Goal: Task Accomplishment & Management: Use online tool/utility

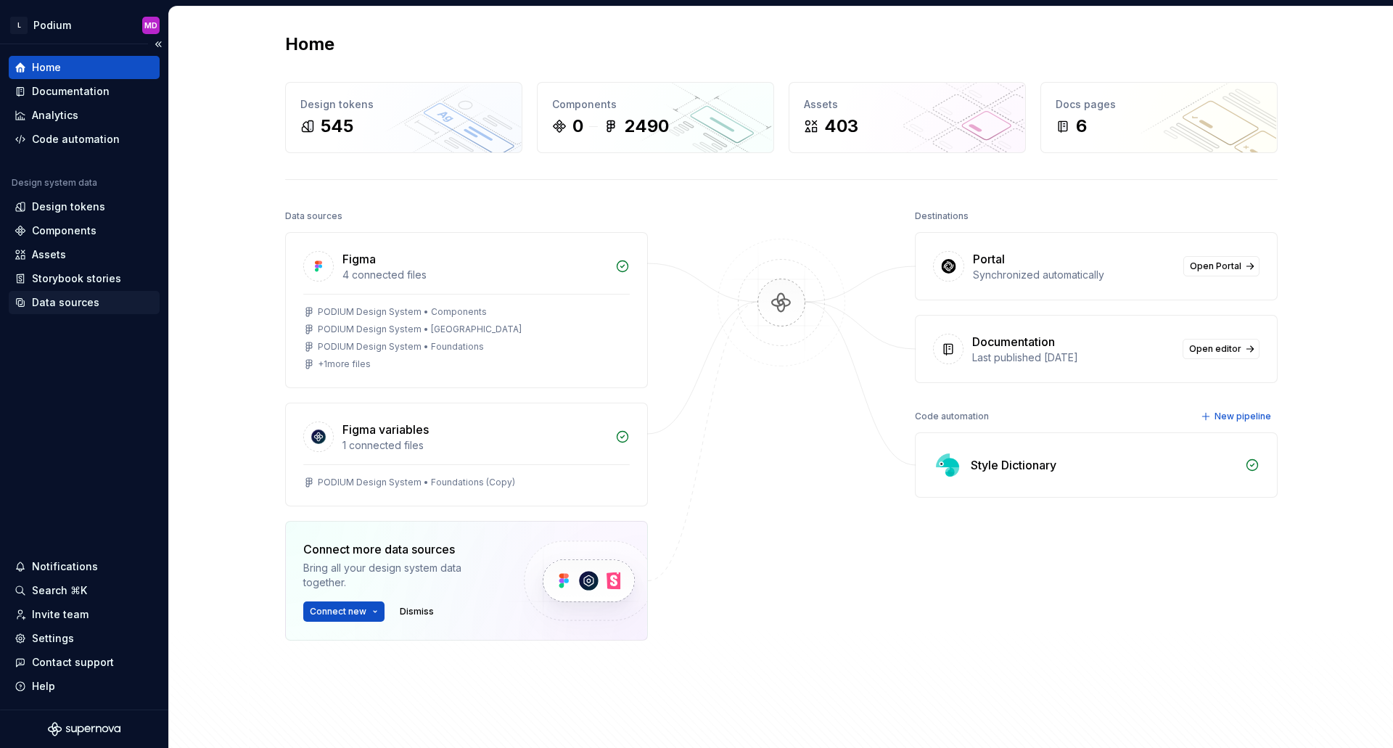
click at [54, 303] on div "Data sources" at bounding box center [65, 302] width 67 height 15
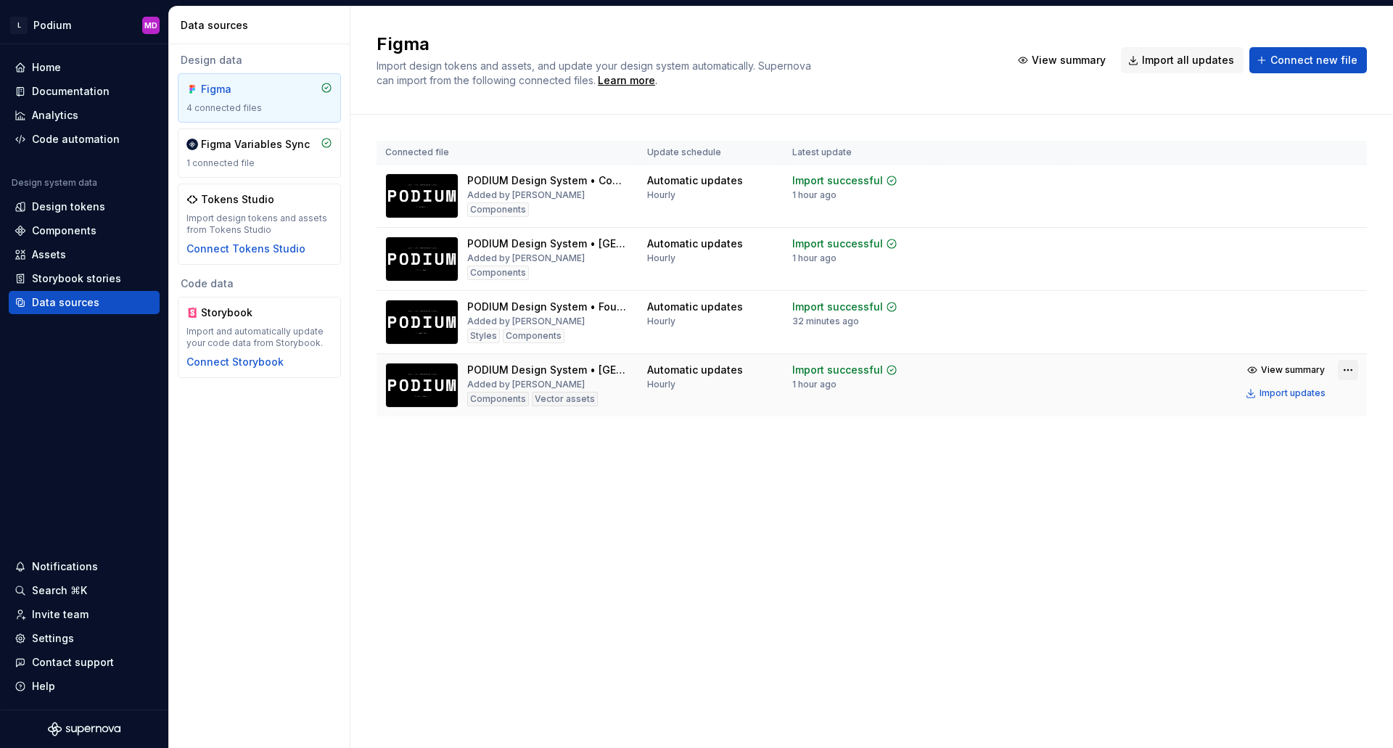
click at [1351, 366] on html "L Podium MD Home Documentation Analytics Code automation Design system data Des…" at bounding box center [696, 374] width 1393 height 748
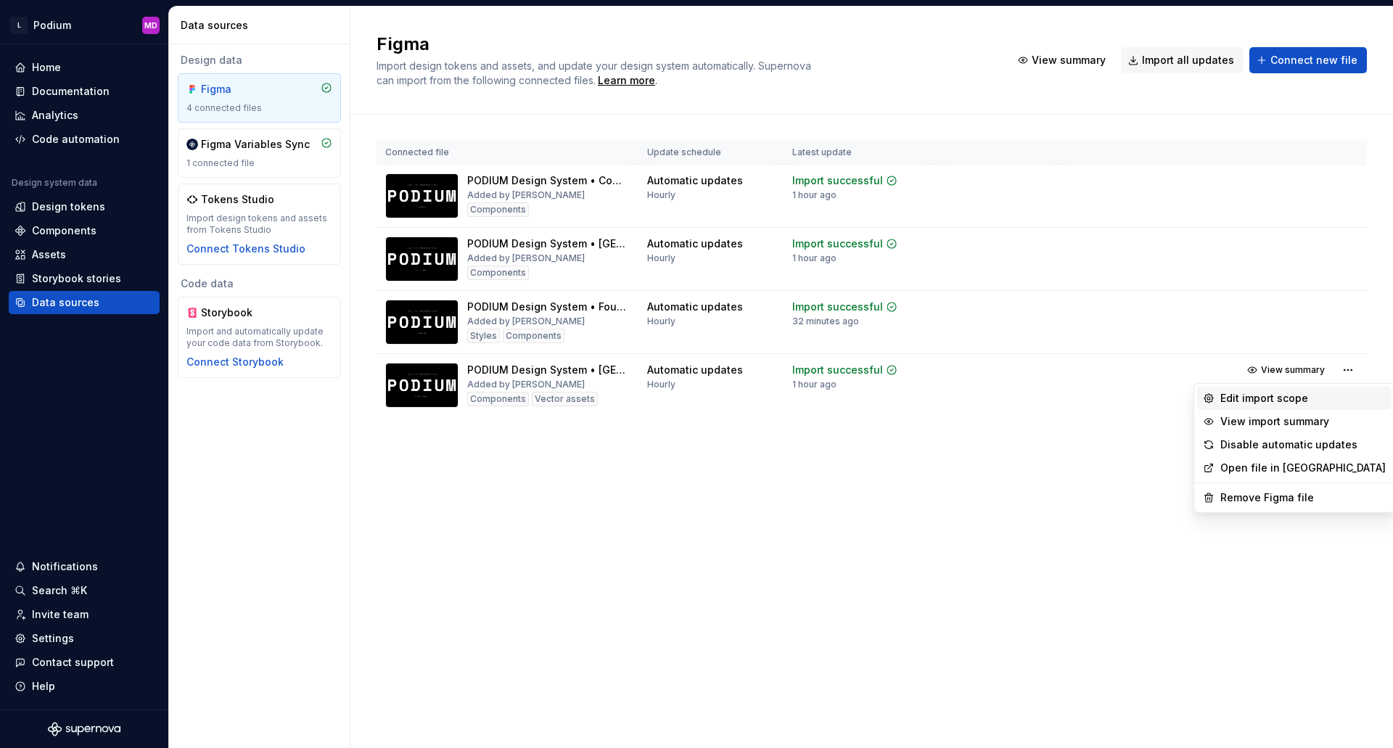
click at [1304, 395] on div "Edit import scope" at bounding box center [1302, 398] width 165 height 15
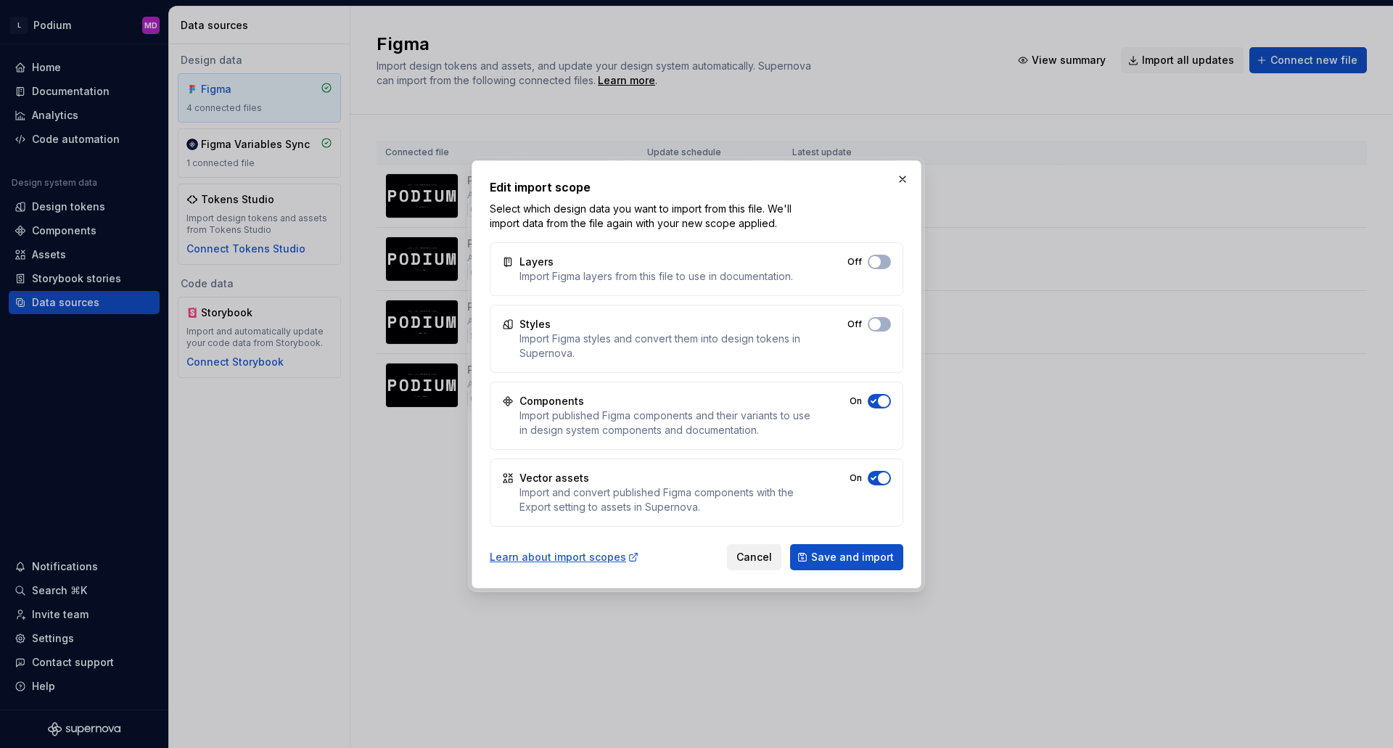
click at [751, 562] on span "Cancel" at bounding box center [754, 557] width 36 height 15
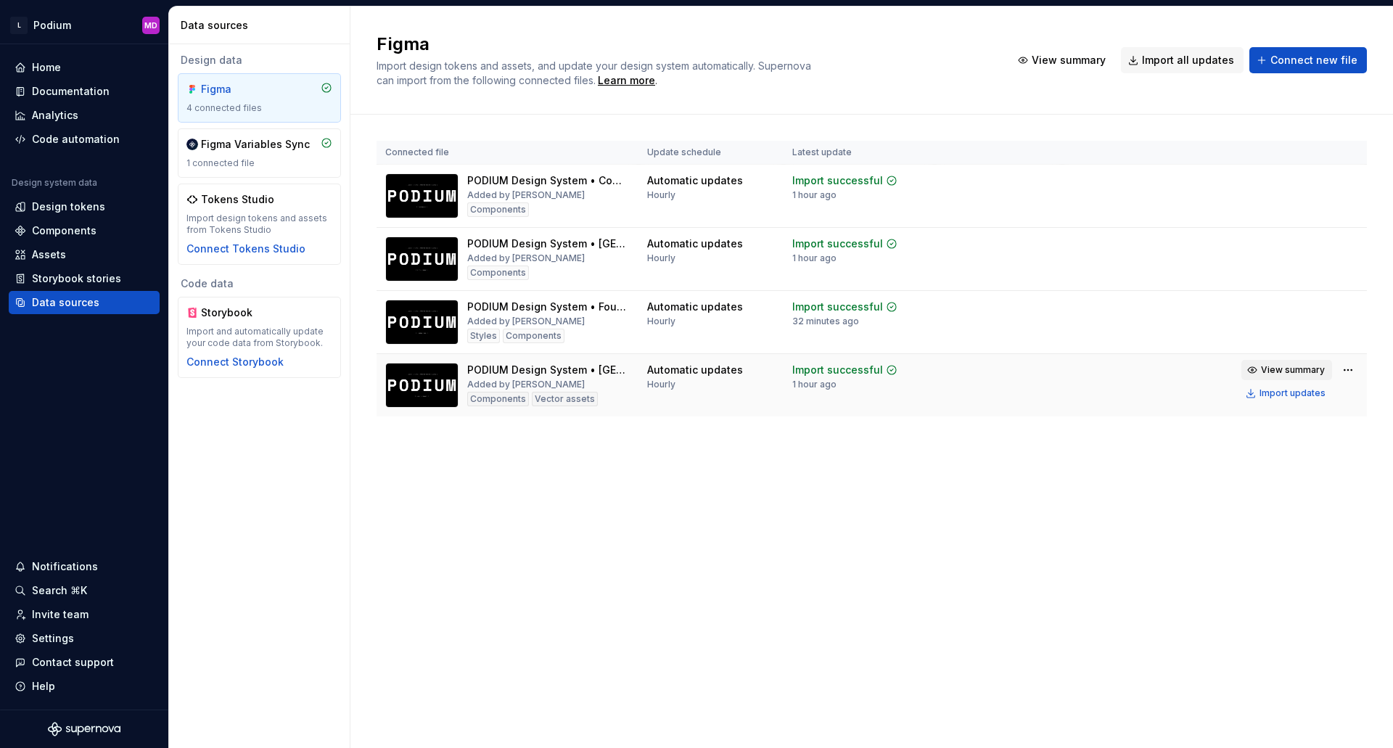
click at [1271, 368] on span "View summary" at bounding box center [1293, 370] width 64 height 12
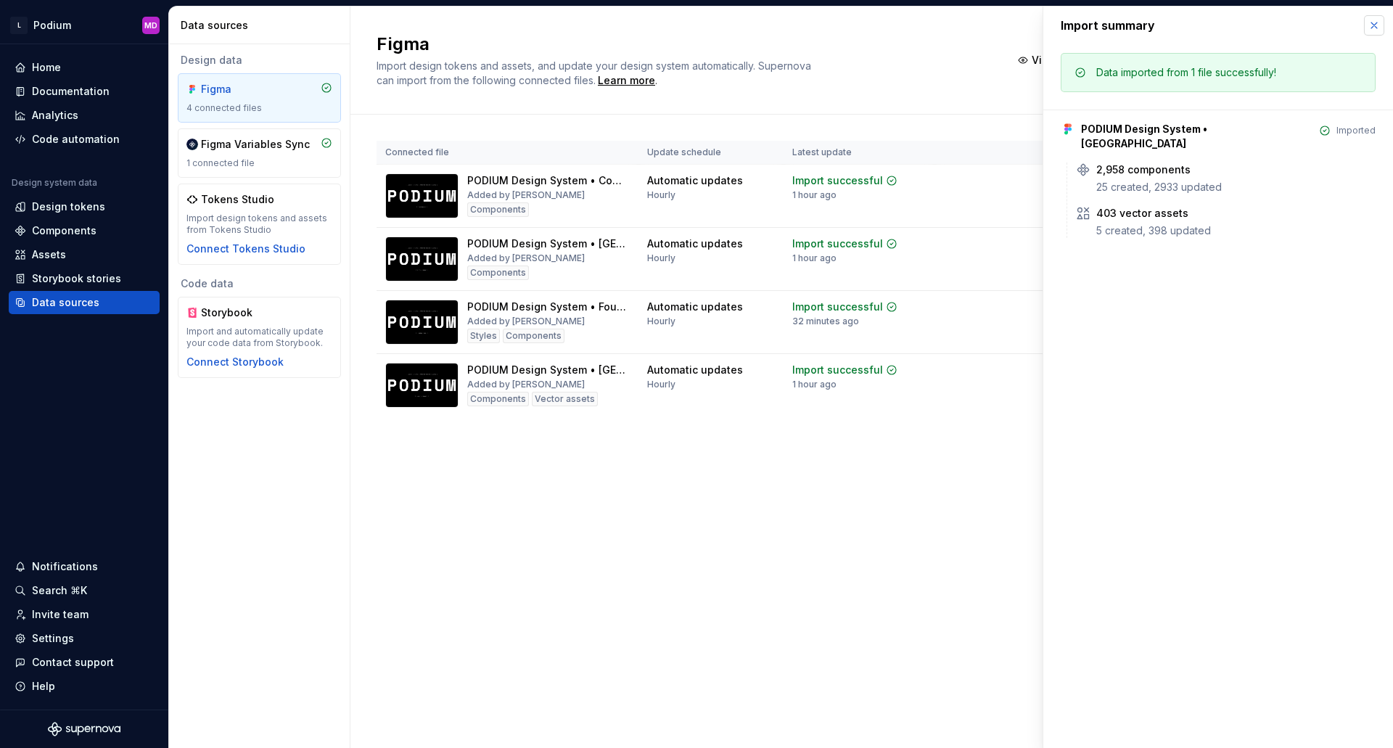
click at [1376, 25] on button "button" at bounding box center [1374, 25] width 20 height 20
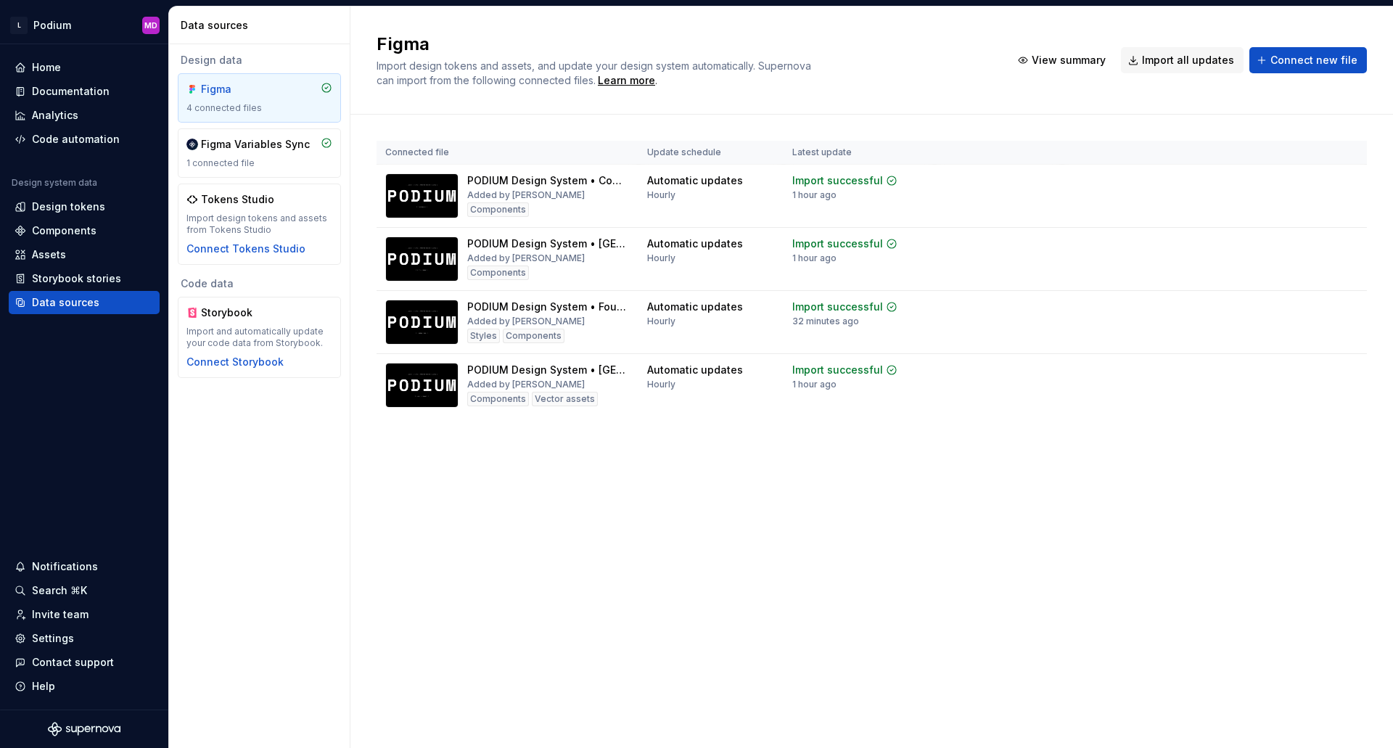
click at [612, 625] on div "Figma Import design tokens and assets, and update your design system automatica…" at bounding box center [871, 378] width 1043 height 742
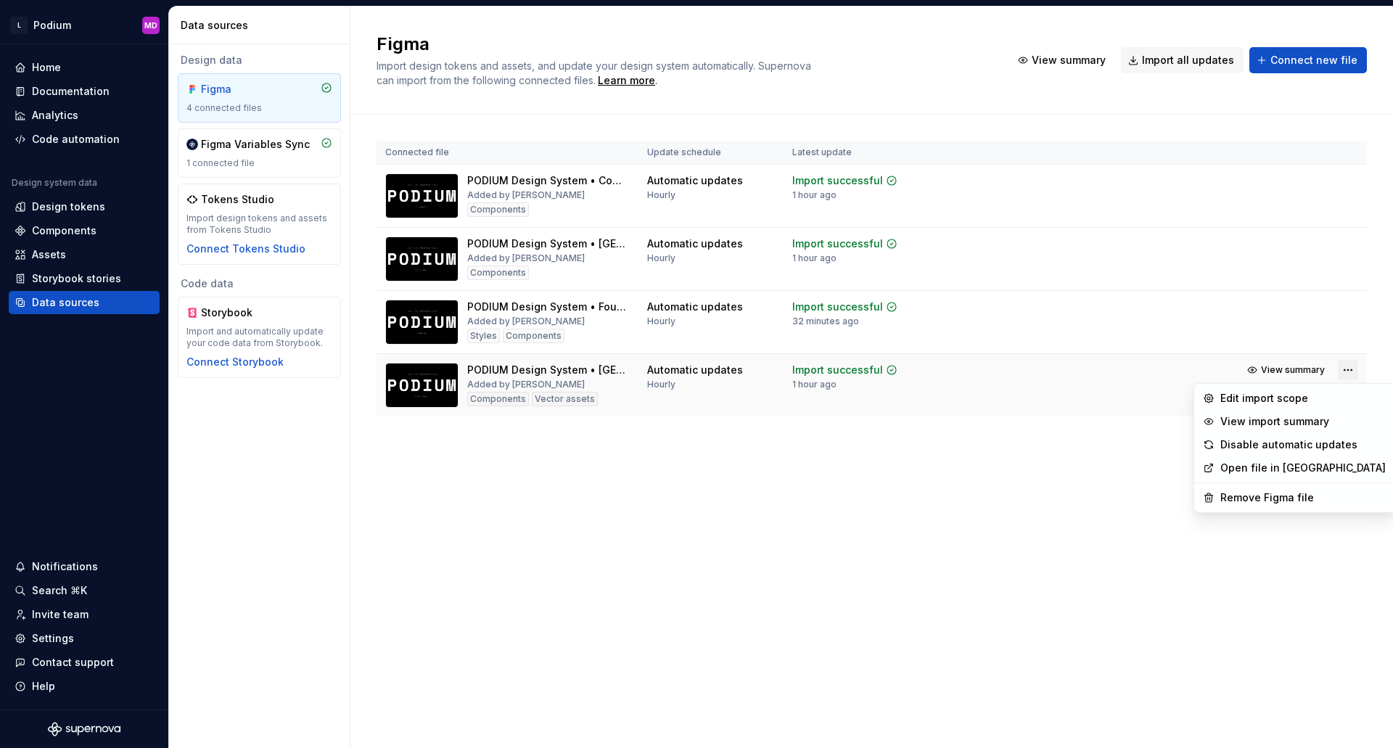
click at [1345, 373] on html "L Podium MD Home Documentation Analytics Code automation Design system data Des…" at bounding box center [696, 374] width 1393 height 748
click at [1248, 472] on link "Open file in [GEOGRAPHIC_DATA]" at bounding box center [1302, 468] width 165 height 15
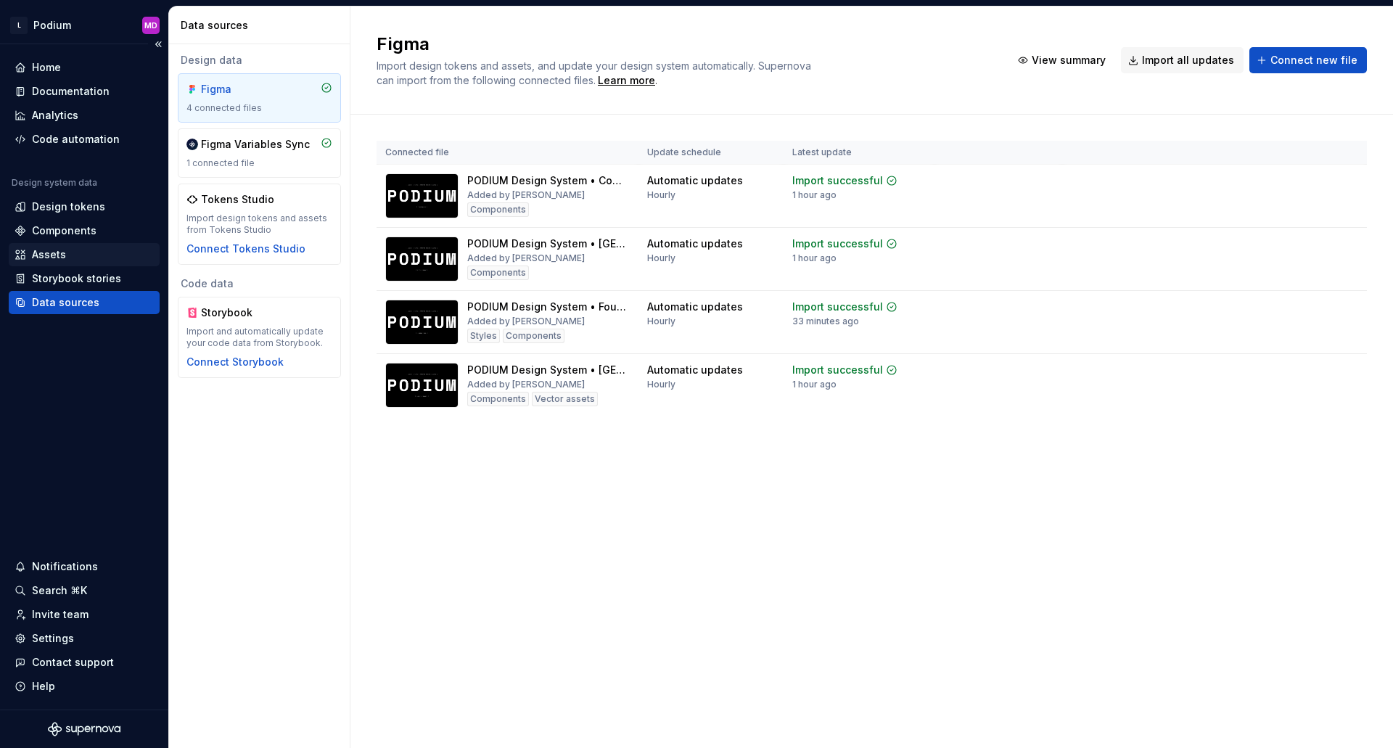
click at [48, 256] on div "Assets" at bounding box center [49, 254] width 34 height 15
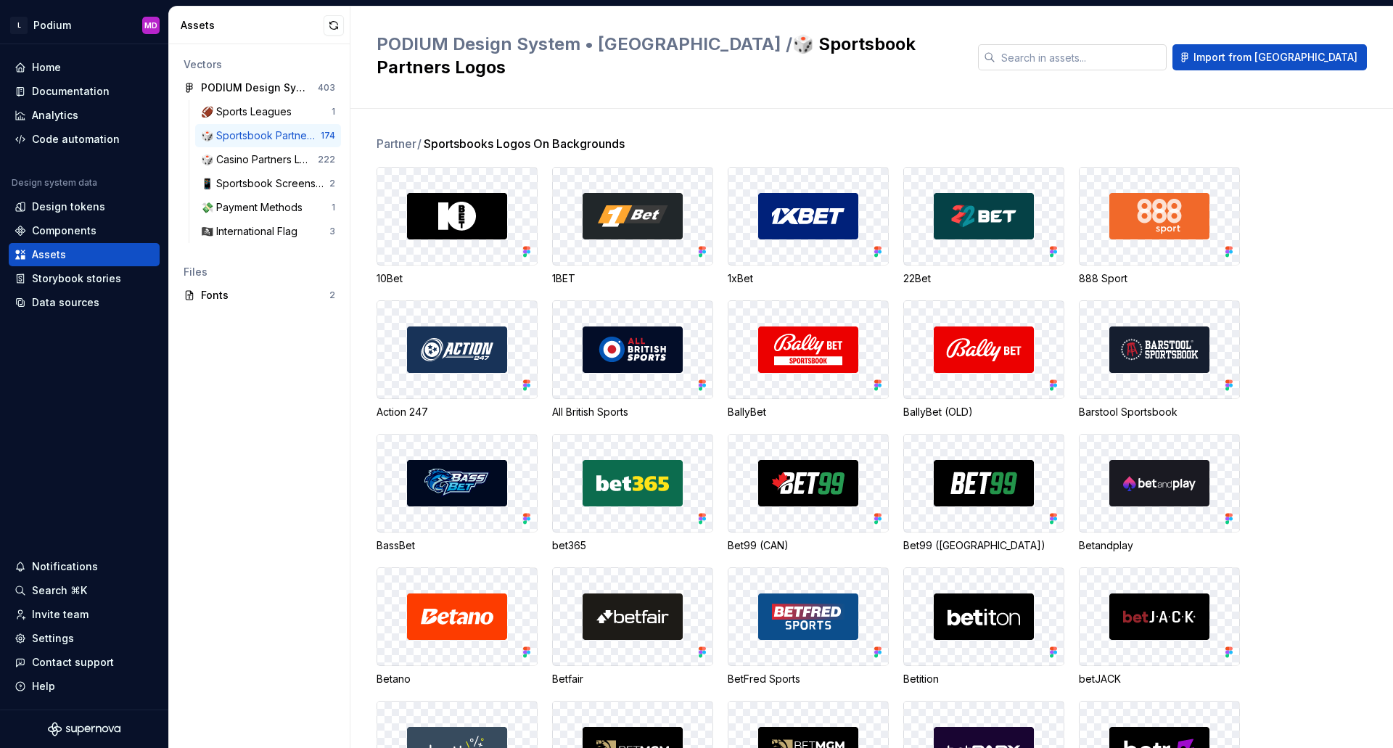
click at [1138, 50] on input "text" at bounding box center [1081, 57] width 171 height 26
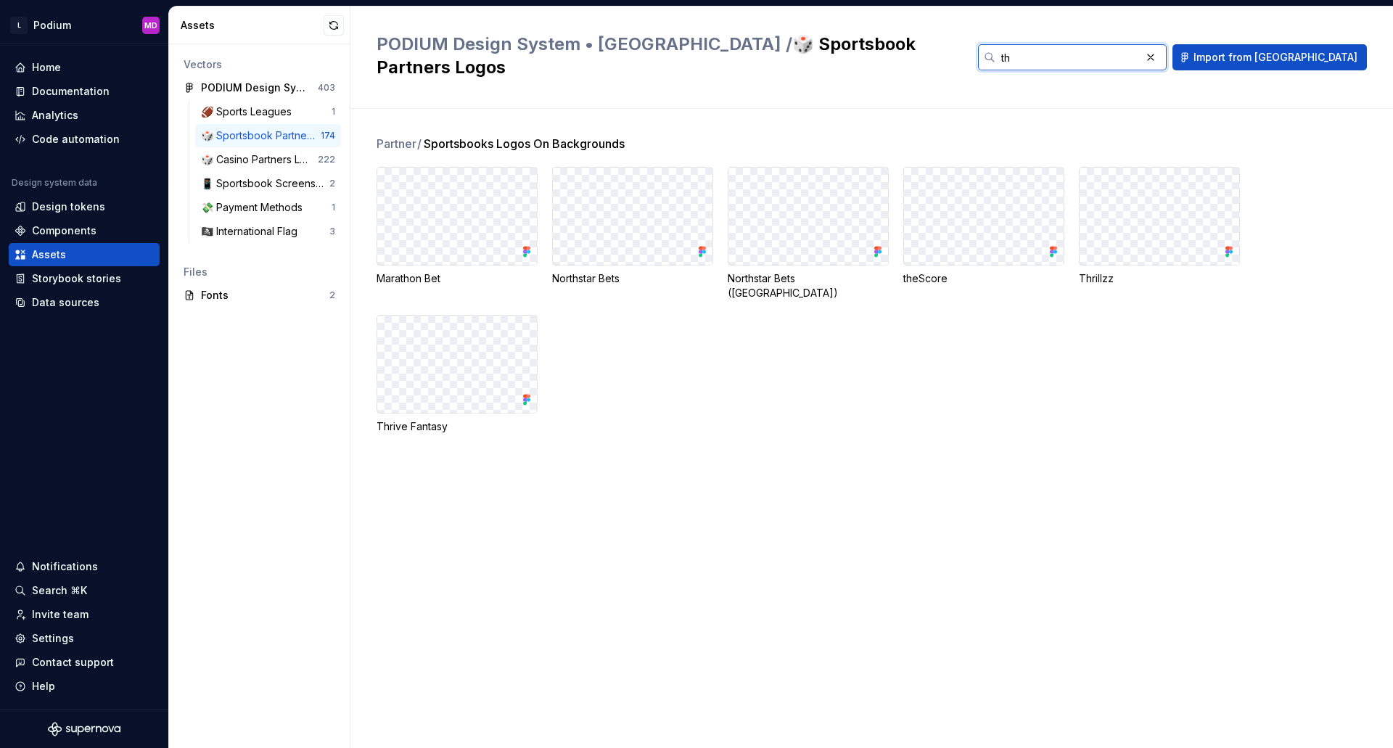
type input "th"
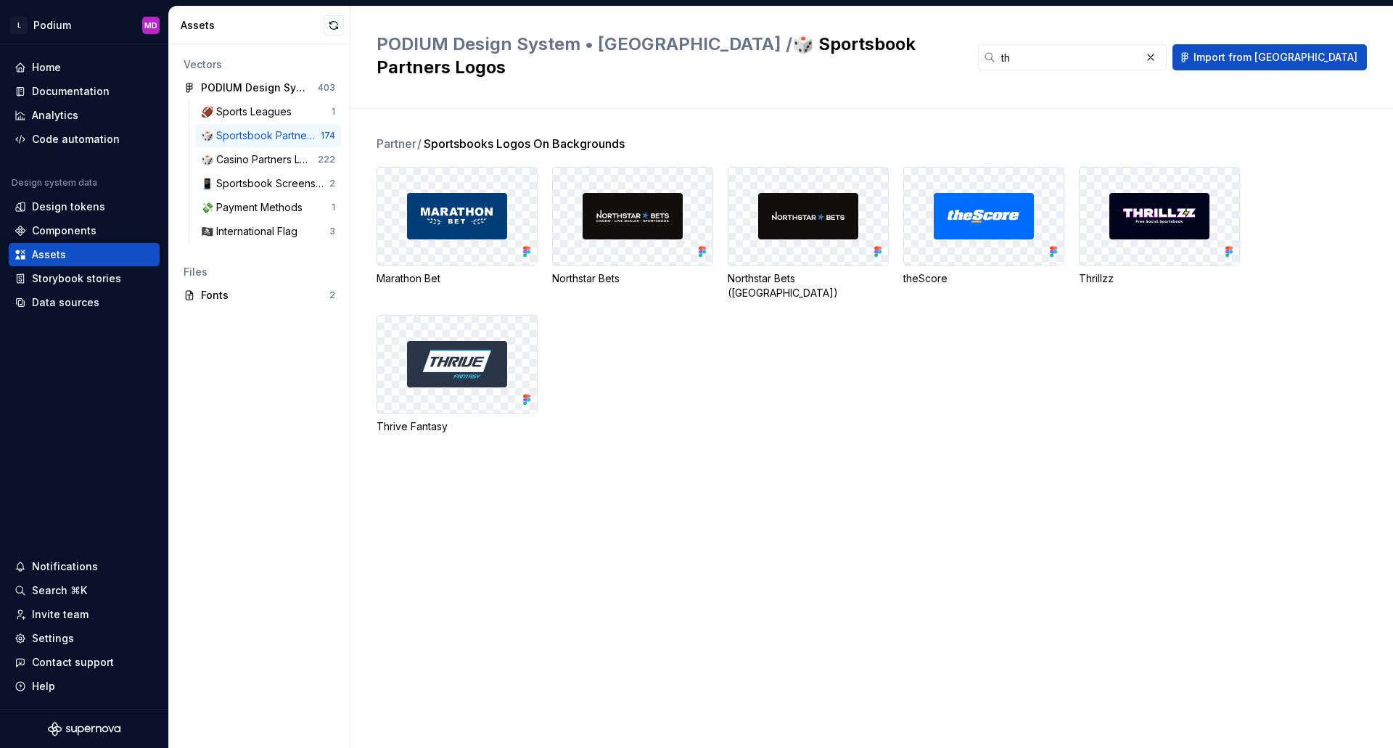
click at [924, 557] on div "Partner / Sportsbooks Logos On Backgrounds Marathon Bet Northstar Bets Northsta…" at bounding box center [885, 428] width 1017 height 639
click at [1228, 250] on icon at bounding box center [1228, 252] width 4 height 4
click at [1154, 195] on img at bounding box center [1159, 216] width 100 height 46
click at [985, 400] on div "Partner / Sportsbooks Logos On Backgrounds Marathon Bet Northstar Bets Northsta…" at bounding box center [885, 302] width 1017 height 334
click at [47, 311] on div "Data sources" at bounding box center [84, 302] width 151 height 23
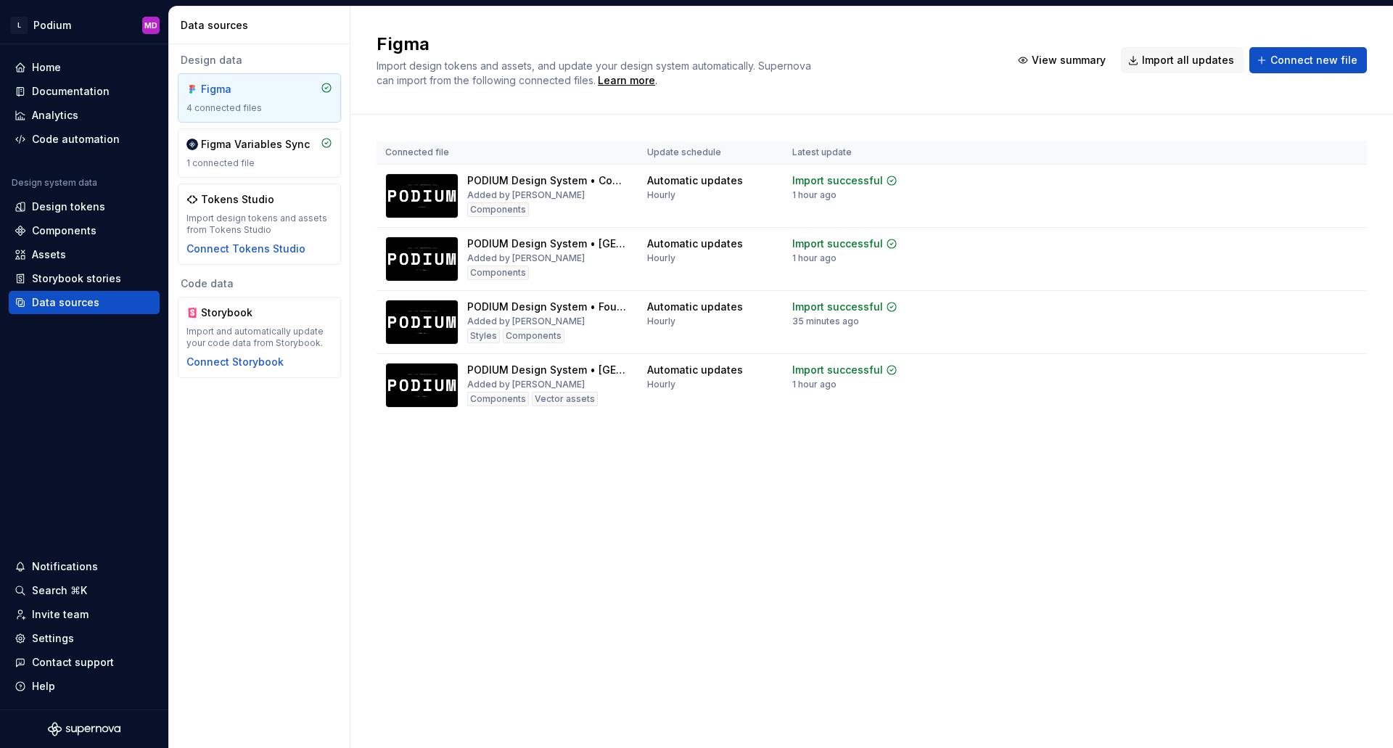
click at [1042, 657] on div "Figma Import design tokens and assets, and update your design system automatica…" at bounding box center [871, 378] width 1043 height 742
click at [1303, 398] on div "Import updates" at bounding box center [1293, 393] width 66 height 12
click at [1281, 395] on div "Import updates" at bounding box center [1293, 393] width 66 height 12
click at [1261, 395] on button "Import updates" at bounding box center [1287, 393] width 91 height 20
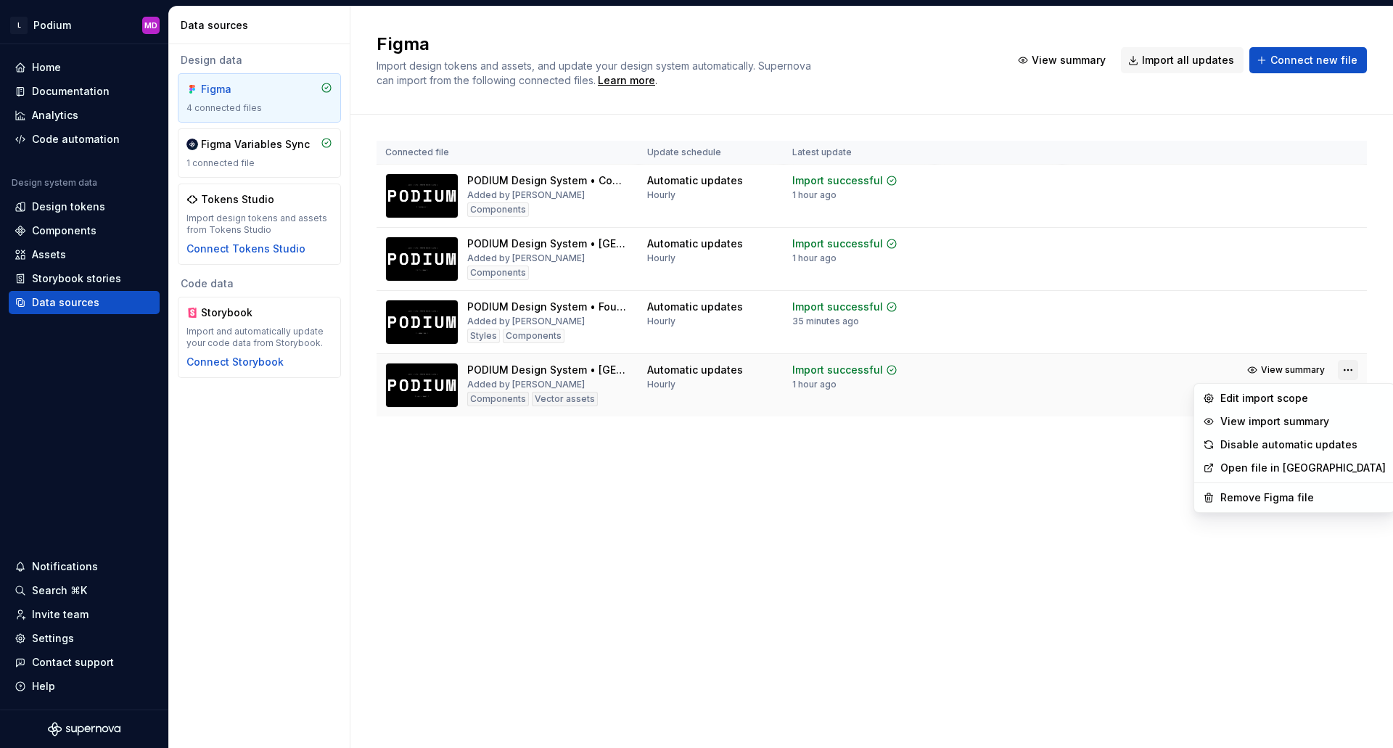
click at [1355, 365] on html "L Podium MD Home Documentation Analytics Code automation Design system data Des…" at bounding box center [696, 374] width 1393 height 748
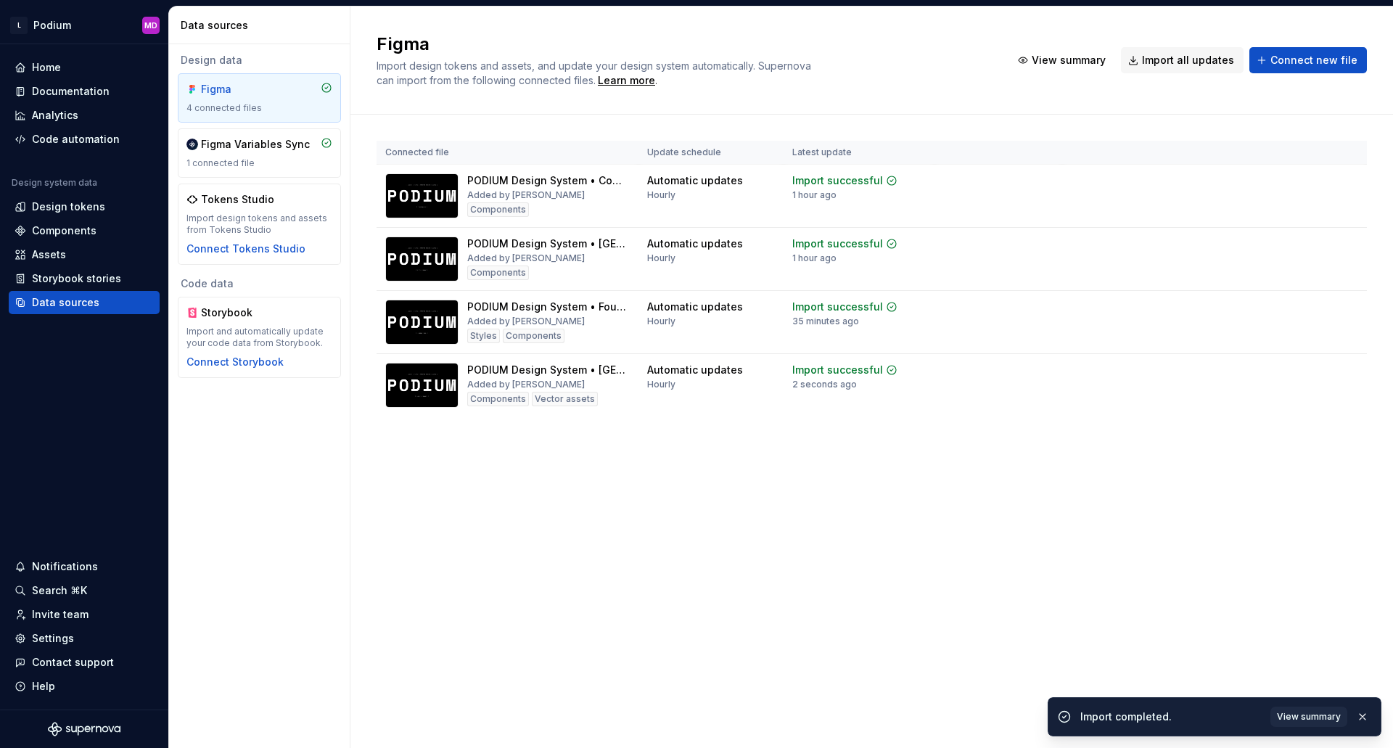
click at [726, 579] on html "L Podium MD Home Documentation Analytics Code automation Design system data Des…" at bounding box center [696, 374] width 1393 height 748
click at [52, 252] on div "Assets" at bounding box center [49, 254] width 34 height 15
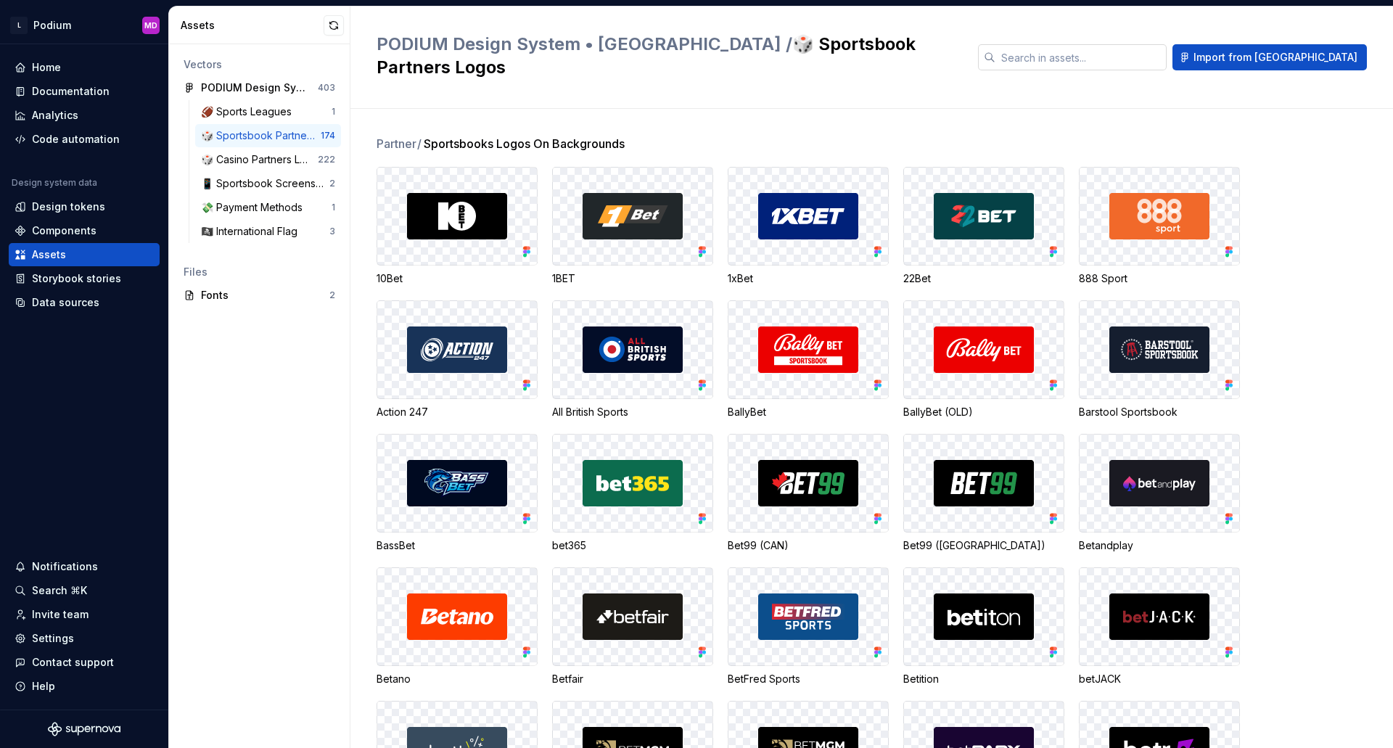
click at [1088, 44] on input "text" at bounding box center [1081, 57] width 171 height 26
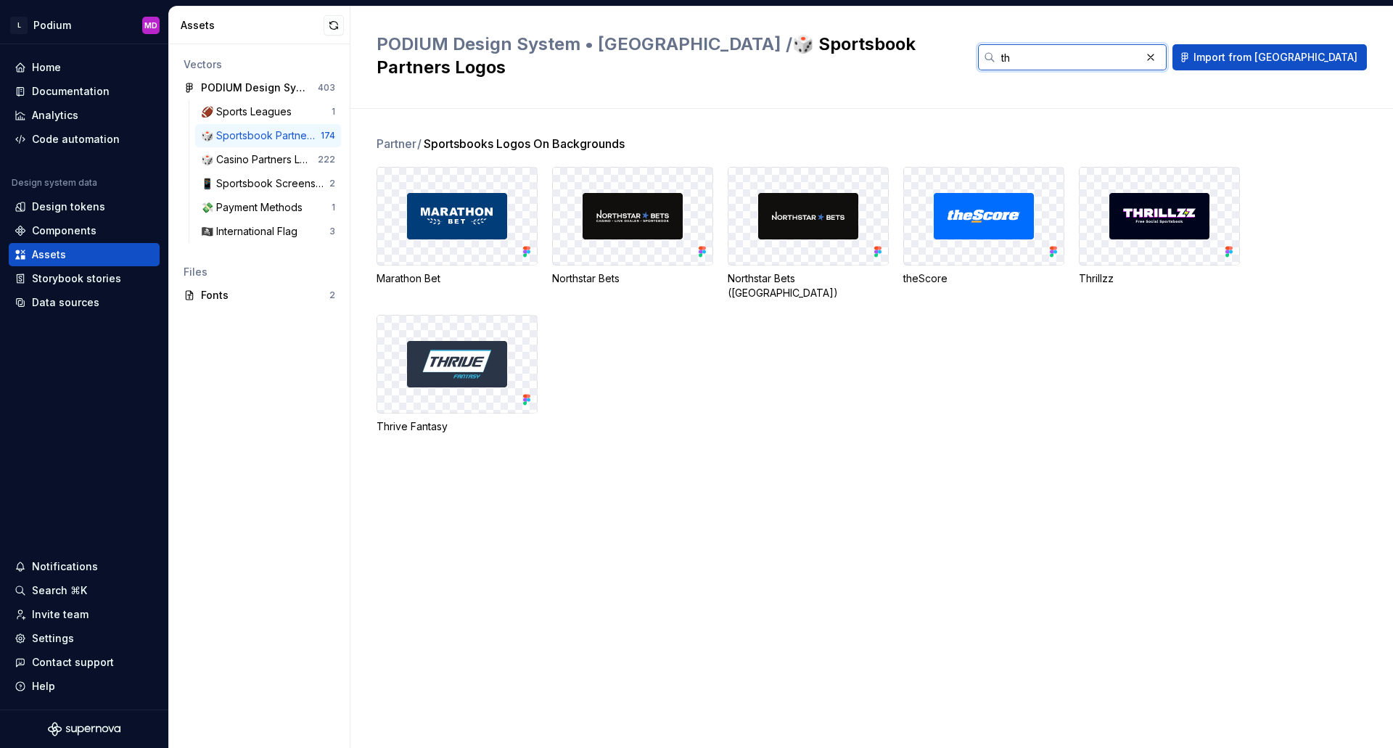
type input "th"
click at [898, 583] on div "Partner / Sportsbooks Logos On Backgrounds Marathon Bet Northstar Bets Northsta…" at bounding box center [885, 428] width 1017 height 639
click at [77, 307] on div "Data sources" at bounding box center [65, 302] width 67 height 15
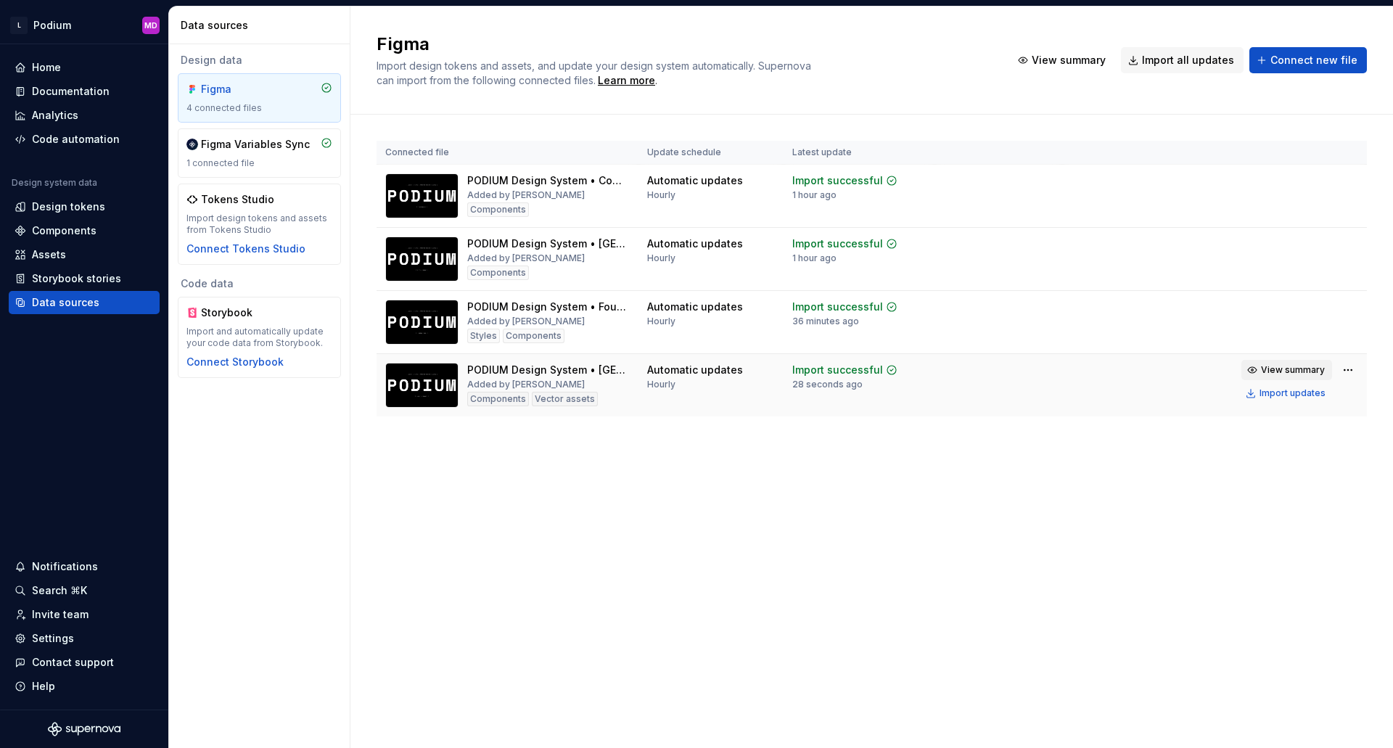
click at [1301, 371] on span "View summary" at bounding box center [1293, 370] width 64 height 12
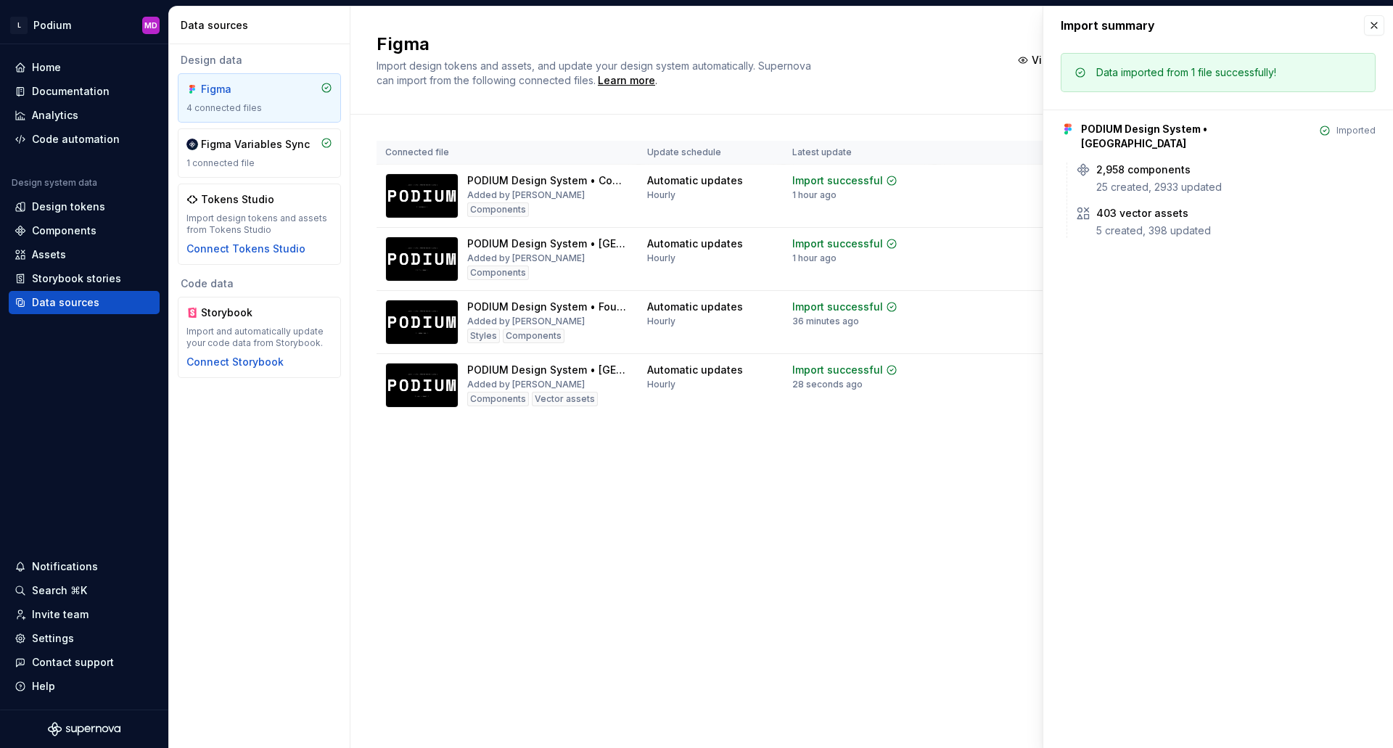
click at [405, 694] on div "Figma Import design tokens and assets, and update your design system automatica…" at bounding box center [871, 378] width 1043 height 742
click at [1371, 25] on button "button" at bounding box center [1374, 25] width 20 height 20
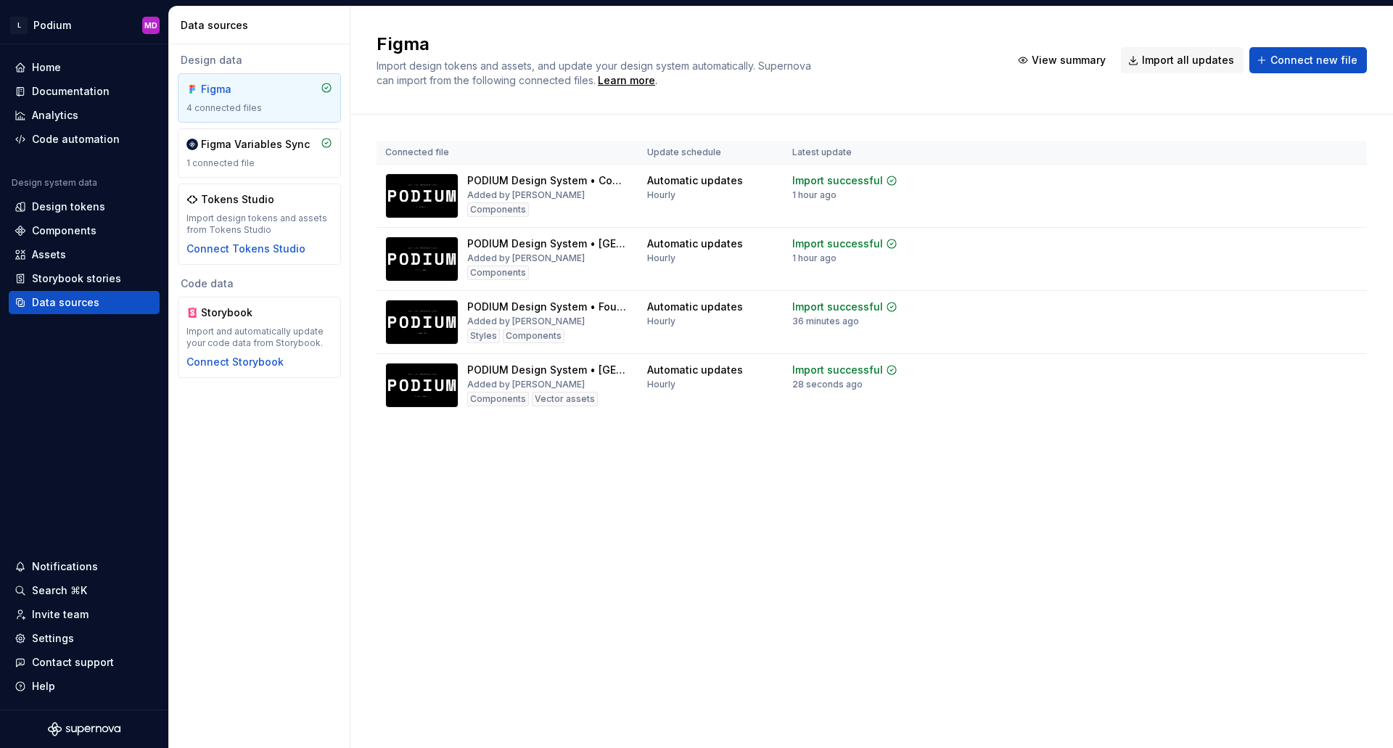
click at [775, 528] on div "Figma Import design tokens and assets, and update your design system automatica…" at bounding box center [871, 378] width 1043 height 742
click at [1209, 64] on span "Import all updates" at bounding box center [1188, 60] width 92 height 15
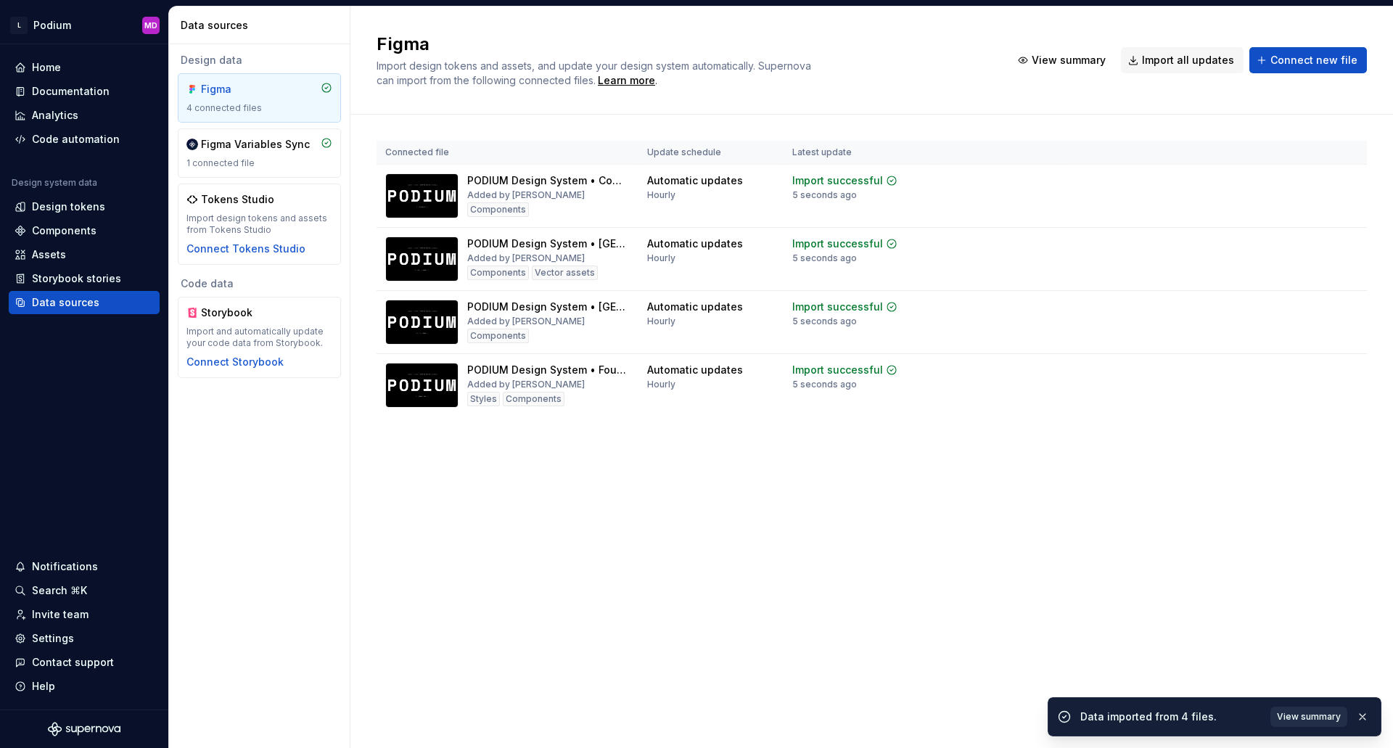
click at [1313, 716] on span "View summary" at bounding box center [1309, 717] width 64 height 12
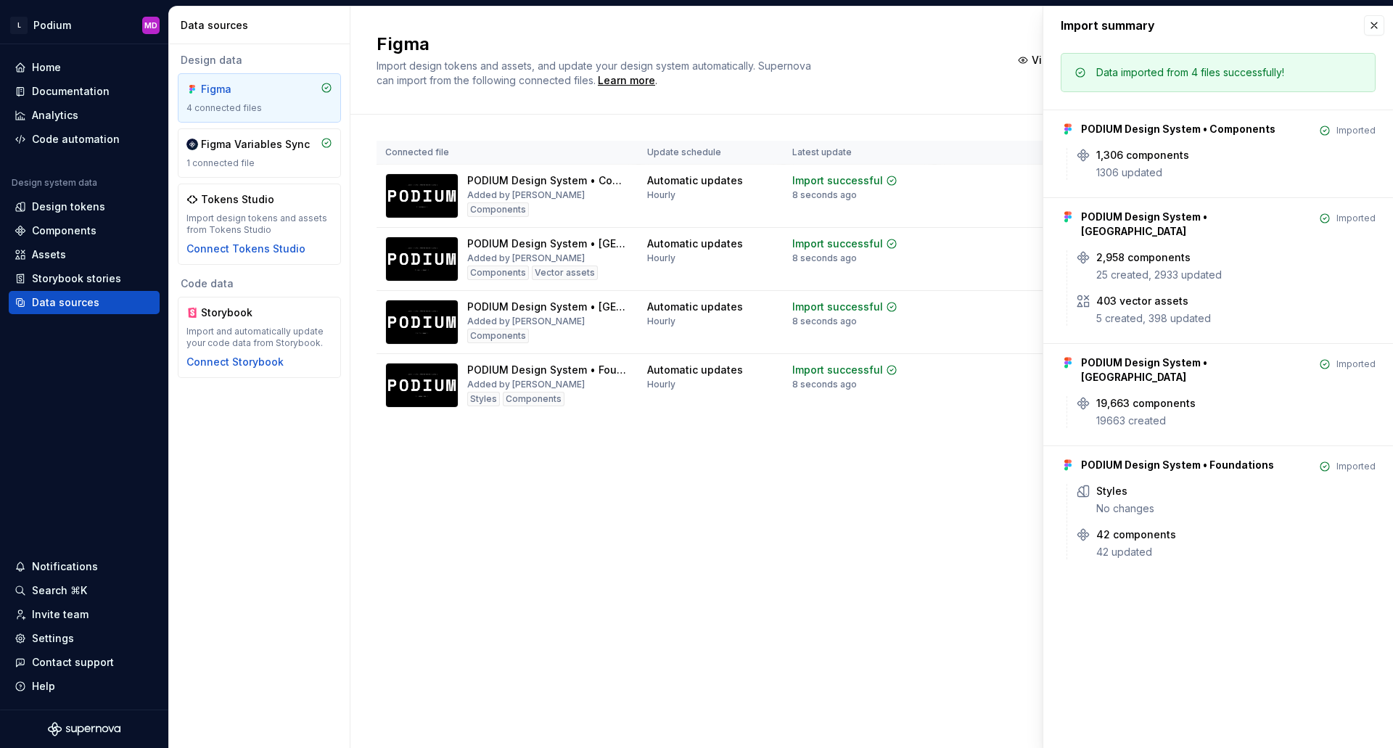
click at [686, 616] on div "Figma Import design tokens and assets, and update your design system automatica…" at bounding box center [871, 378] width 1043 height 742
click at [1379, 22] on button "button" at bounding box center [1374, 25] width 20 height 20
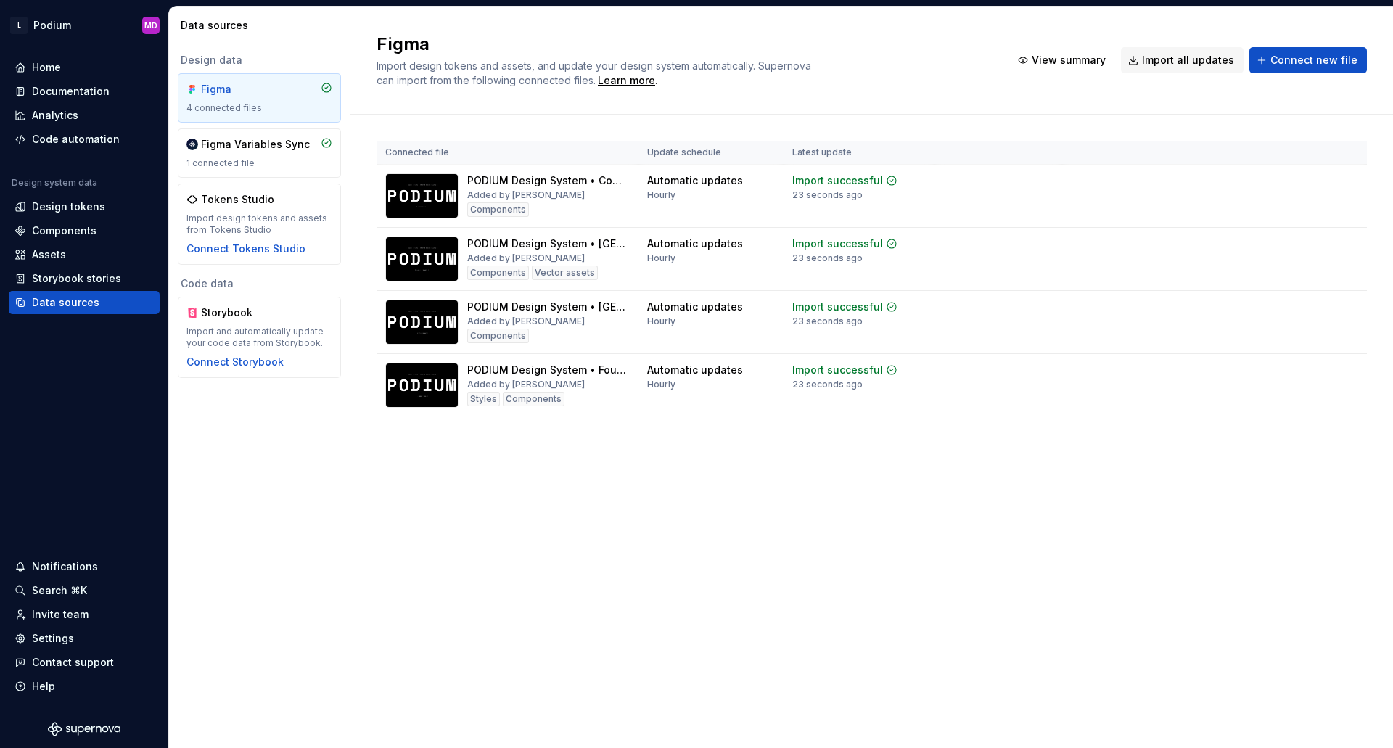
click at [531, 565] on div "Figma Import design tokens and assets, and update your design system automatica…" at bounding box center [871, 378] width 1043 height 742
click at [37, 266] on div "Design system data Design tokens Components Assets Storybook stories Data sourc…" at bounding box center [84, 245] width 151 height 137
click at [47, 256] on div "Assets" at bounding box center [49, 254] width 34 height 15
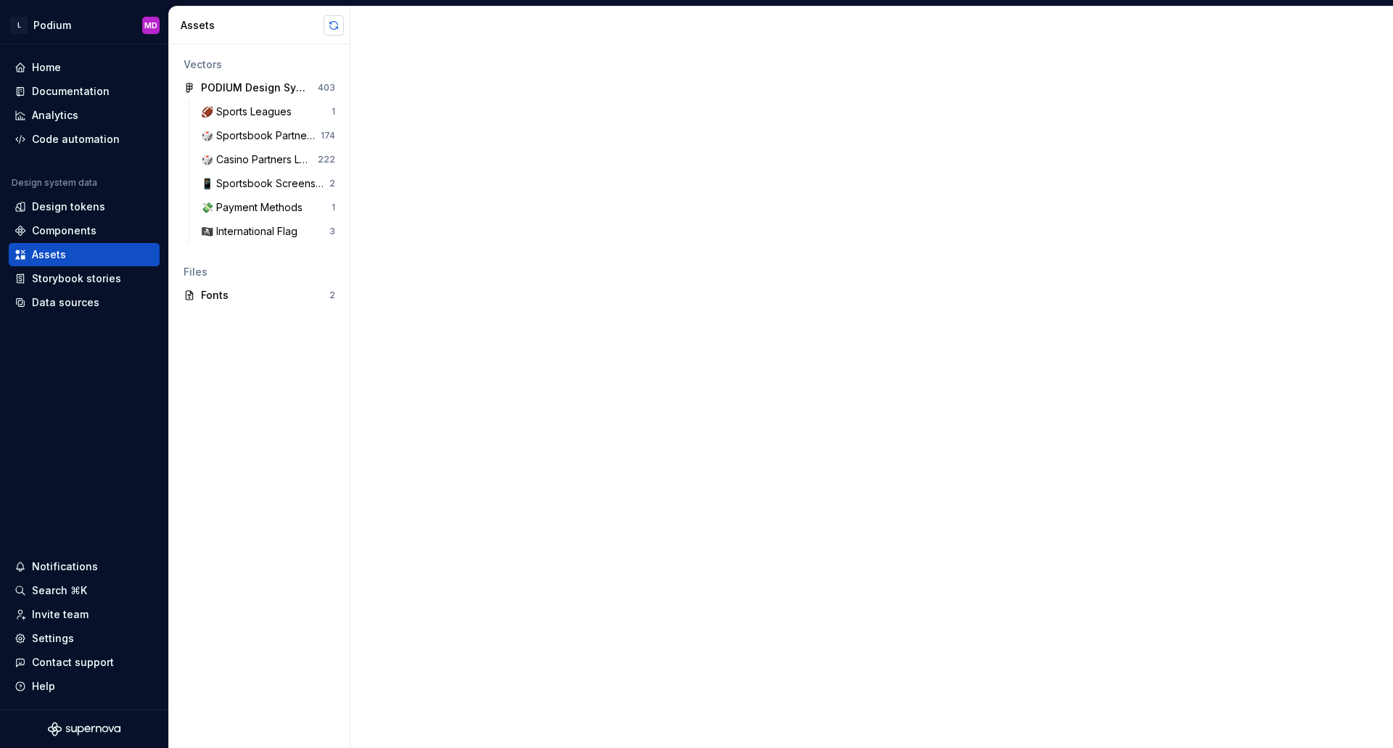
click at [332, 21] on button "button" at bounding box center [334, 25] width 20 height 20
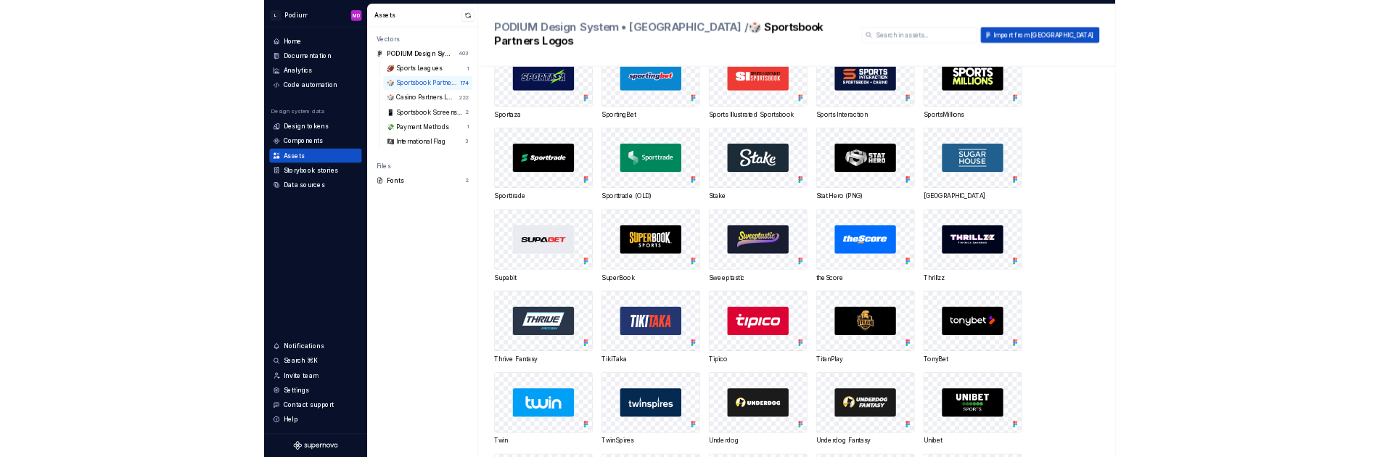
scroll to position [3410, 0]
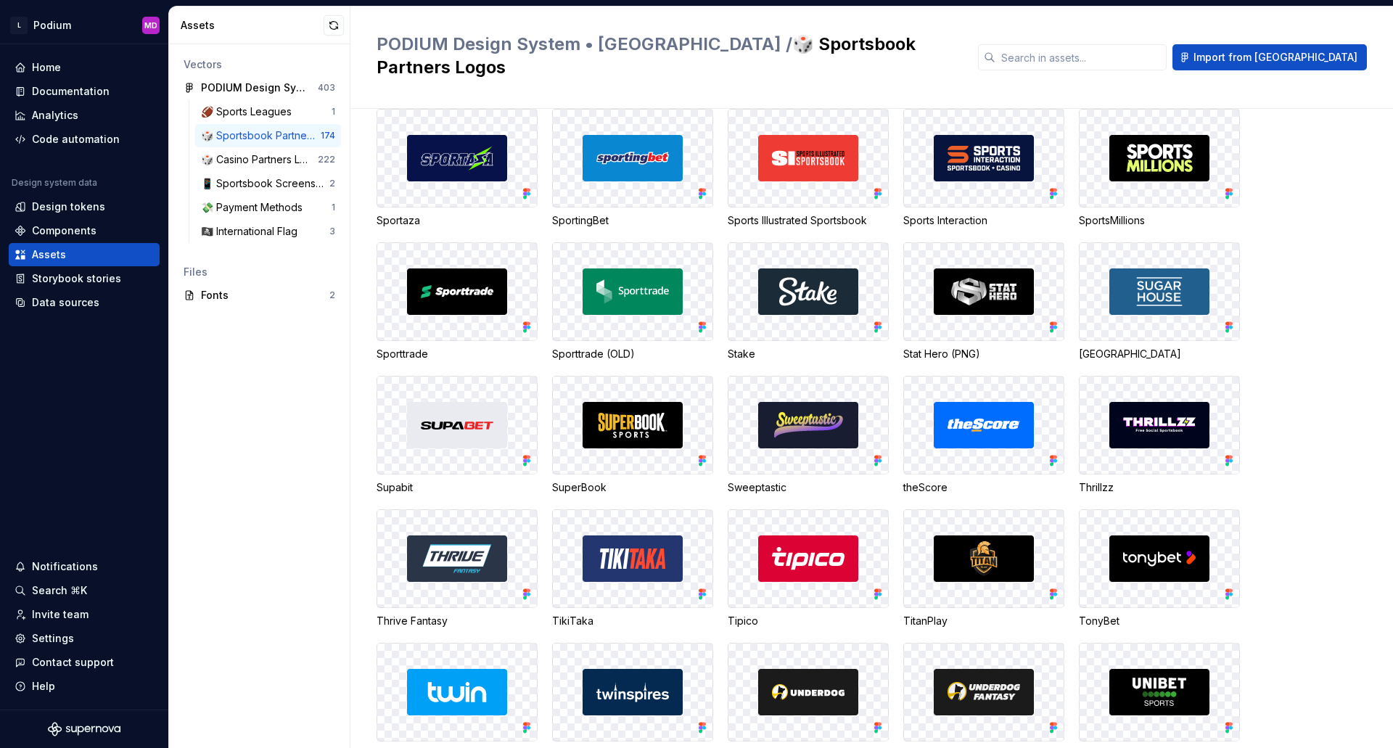
click at [1210, 407] on div at bounding box center [1160, 425] width 160 height 97
